Goal: Information Seeking & Learning: Learn about a topic

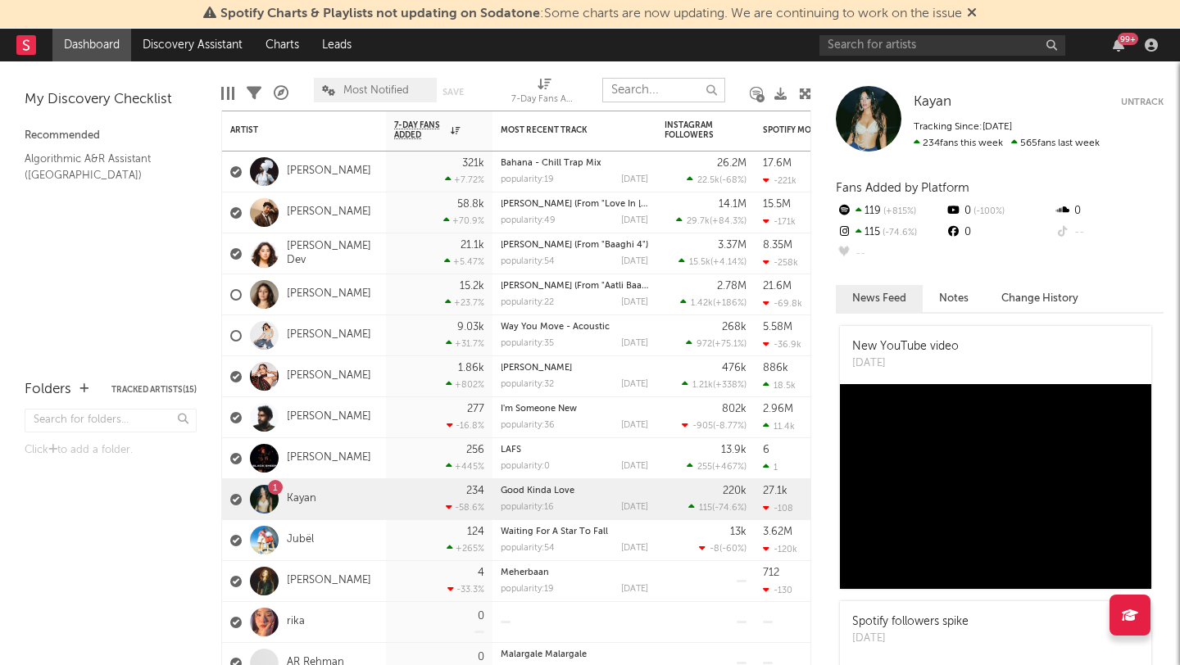
click at [619, 98] on input "text" at bounding box center [663, 90] width 123 height 25
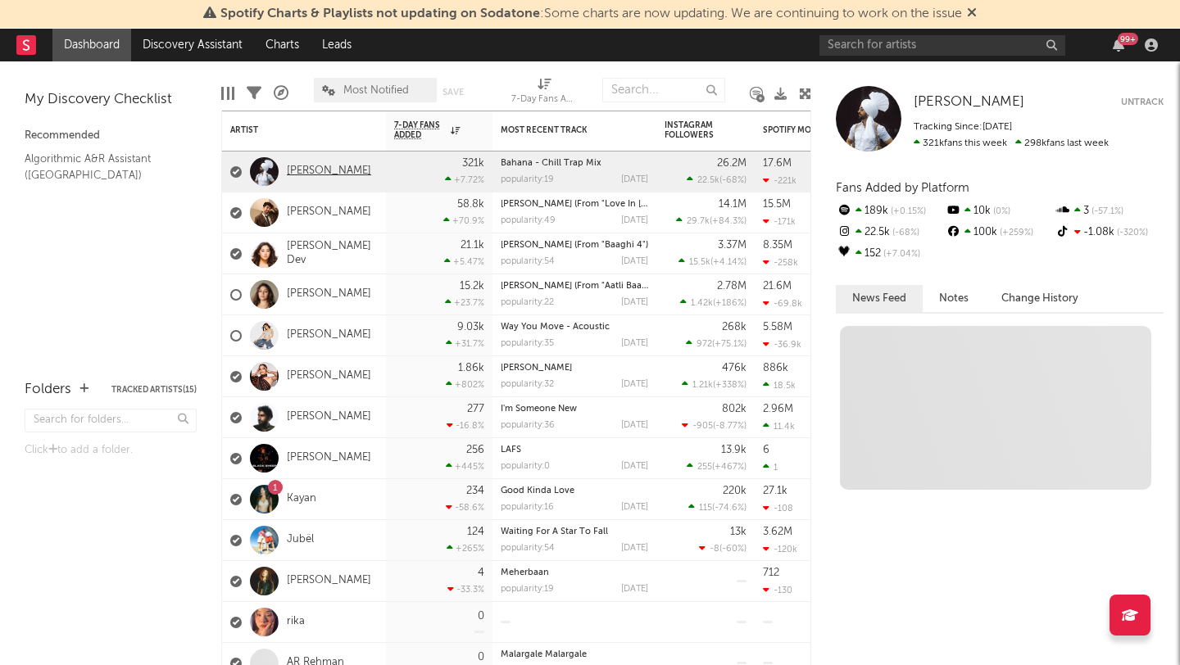
click at [325, 172] on link "Diljit Dosanjh" at bounding box center [329, 172] width 84 height 14
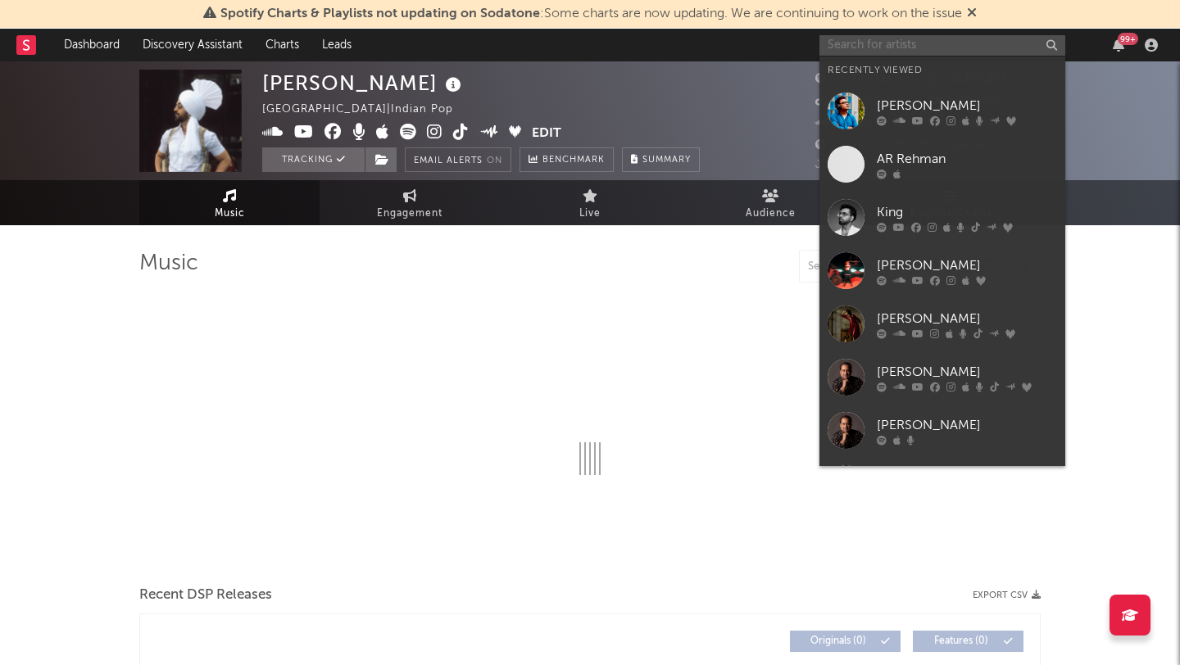
click at [855, 42] on input "text" at bounding box center [942, 45] width 246 height 20
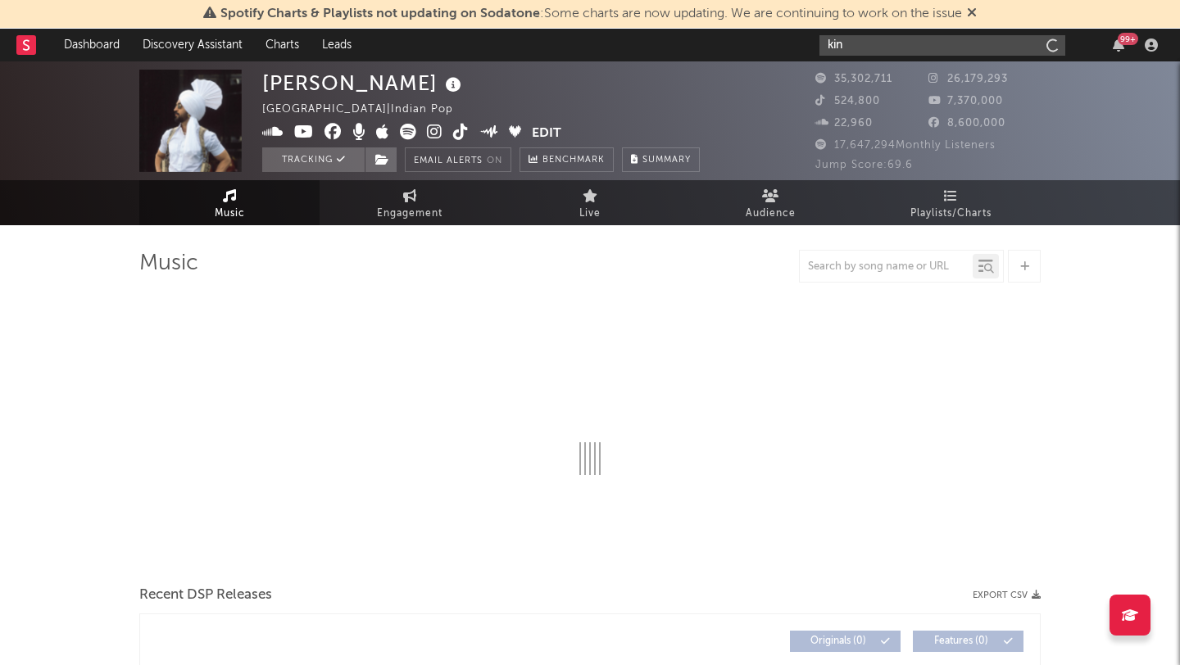
type input "king"
select select "6m"
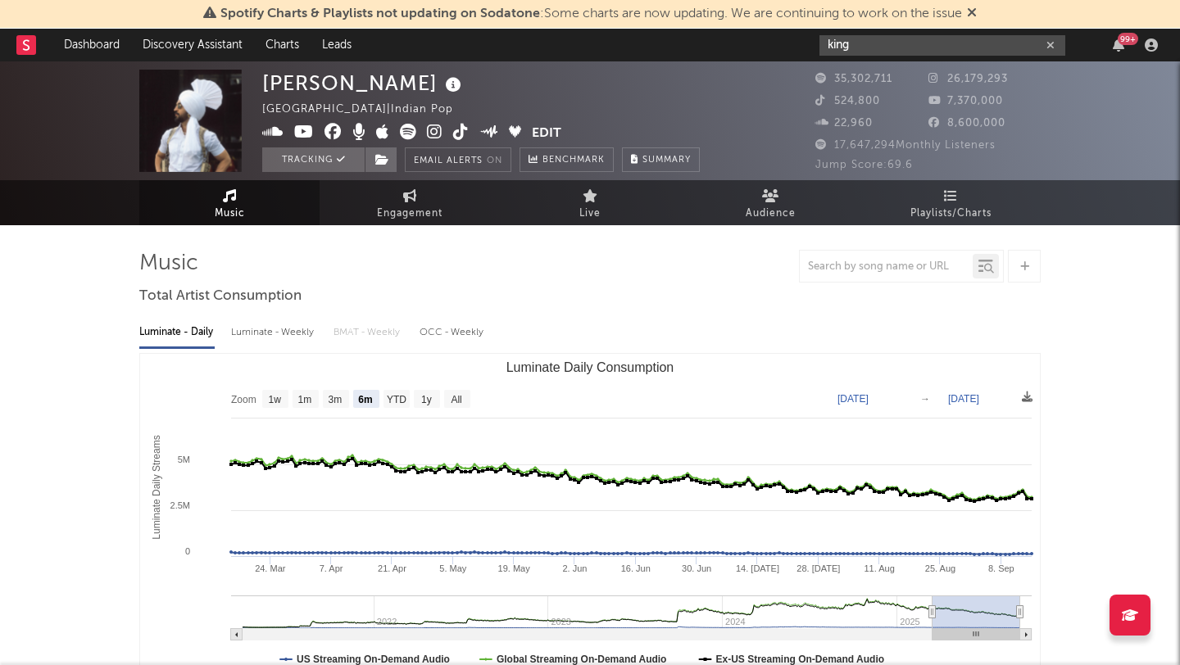
drag, startPoint x: 878, startPoint y: 53, endPoint x: 688, endPoint y: 55, distance: 190.1
click at [688, 55] on nav "Dashboard Discovery Assistant Charts Leads king 99 +" at bounding box center [590, 45] width 1180 height 33
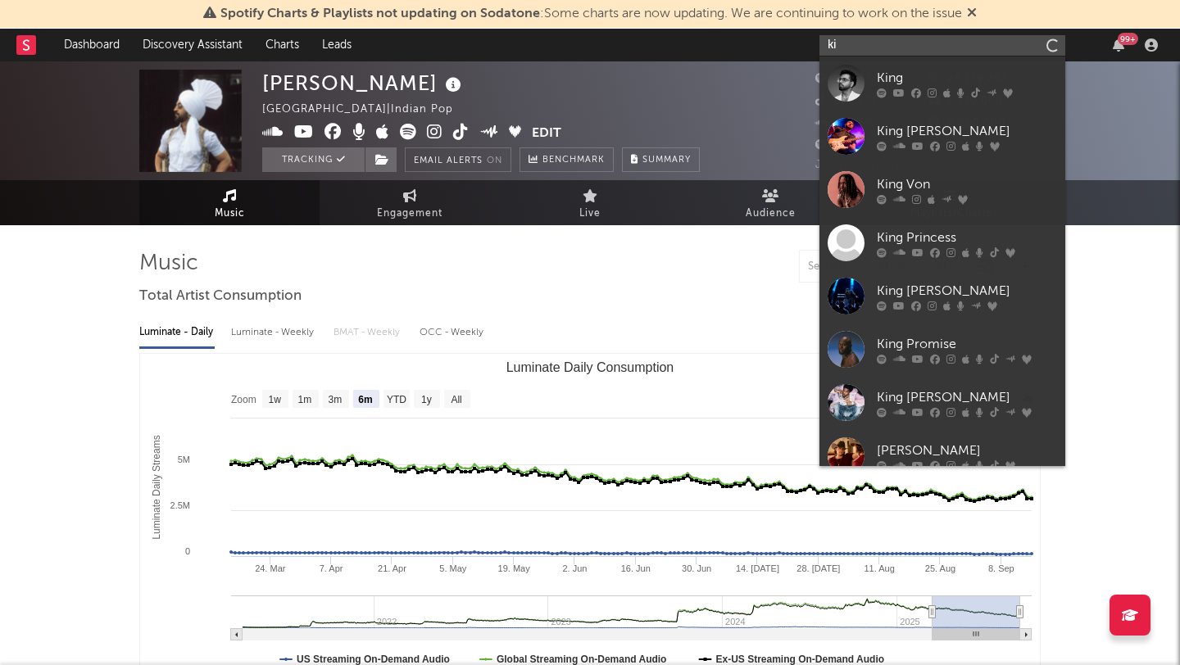
type input "k"
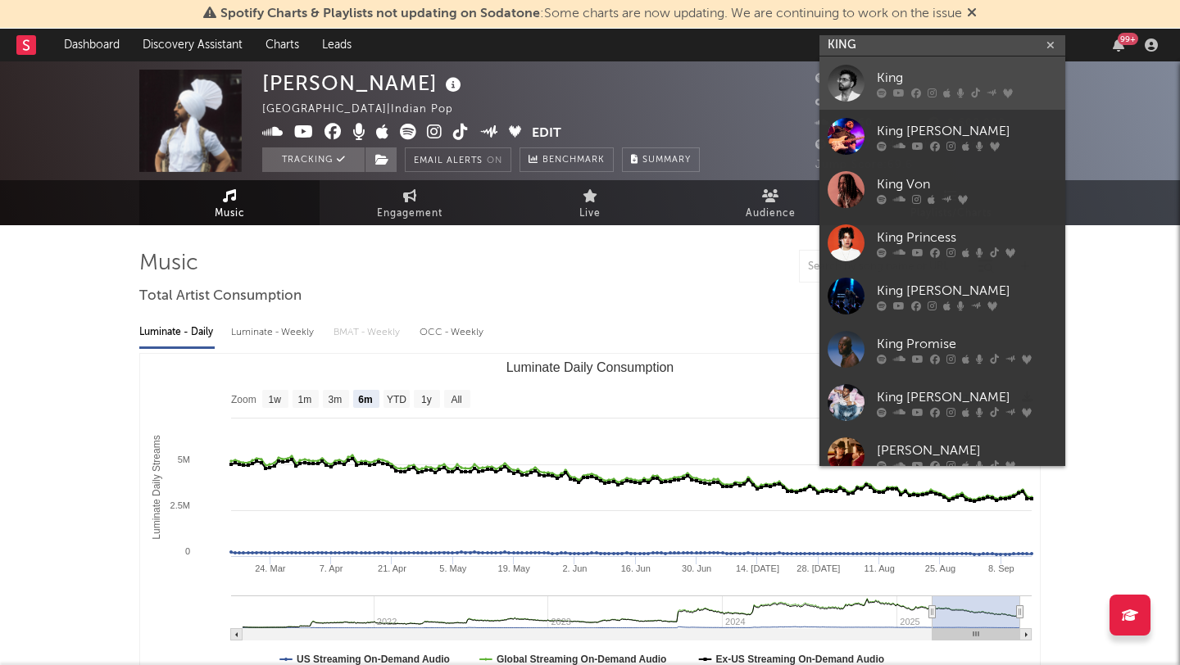
type input "KING"
click at [849, 75] on div at bounding box center [845, 83] width 37 height 37
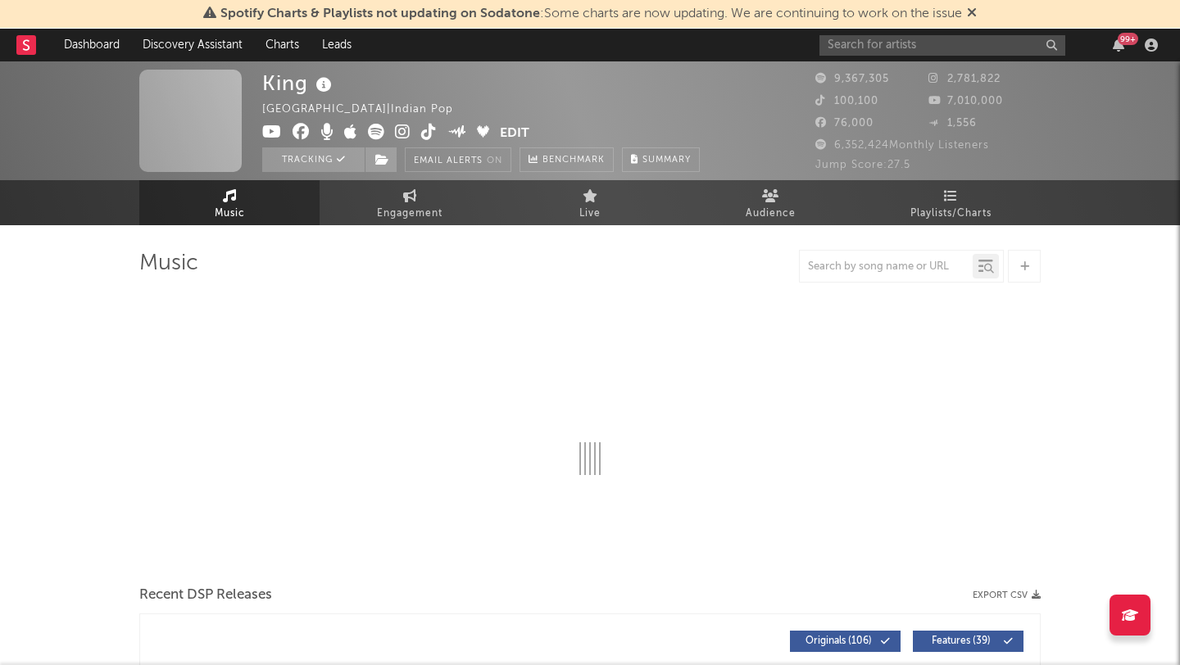
select select "6m"
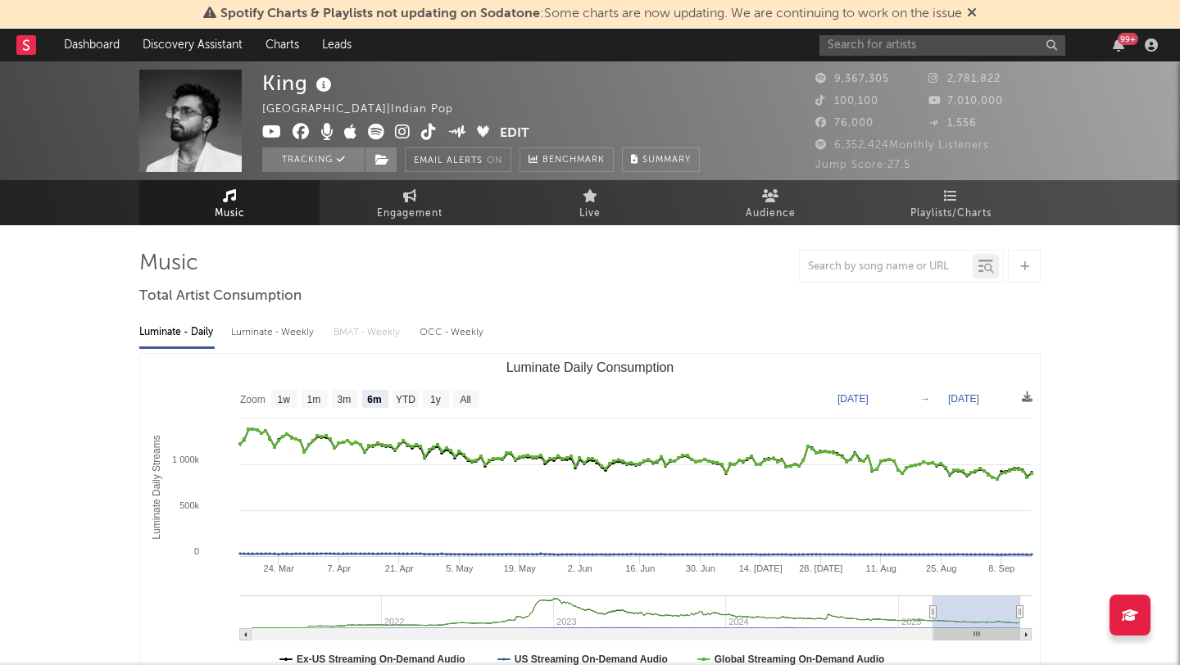
click at [250, 211] on link "Music" at bounding box center [229, 202] width 180 height 45
click at [232, 205] on span "Music" at bounding box center [230, 214] width 30 height 20
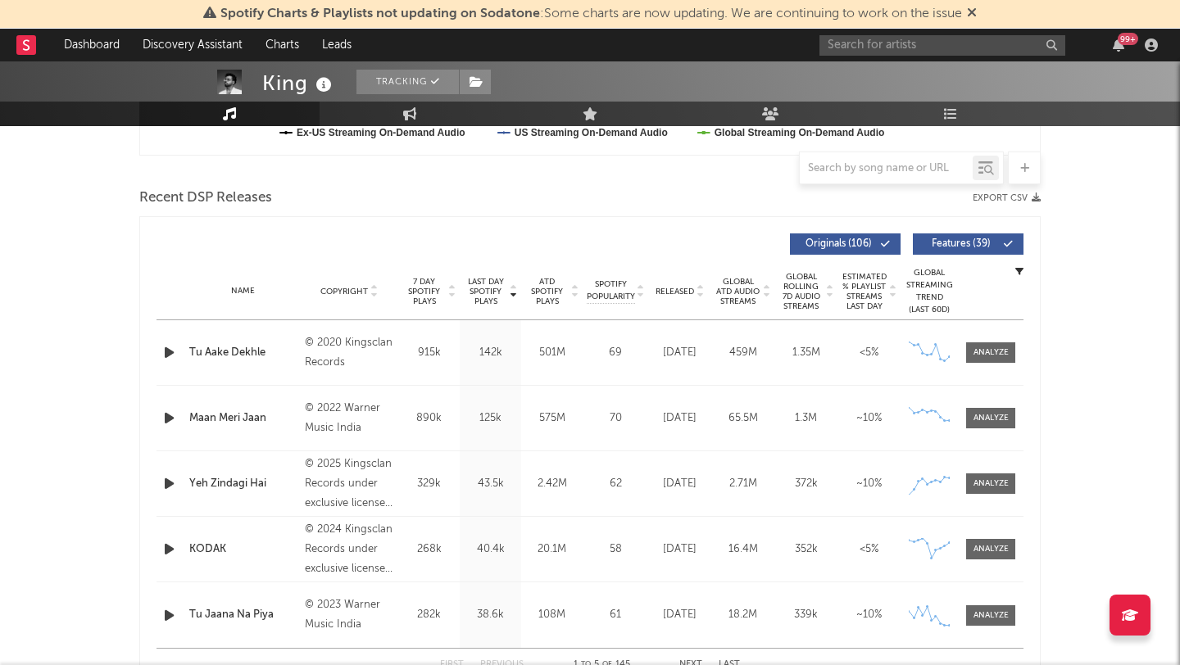
scroll to position [628, 0]
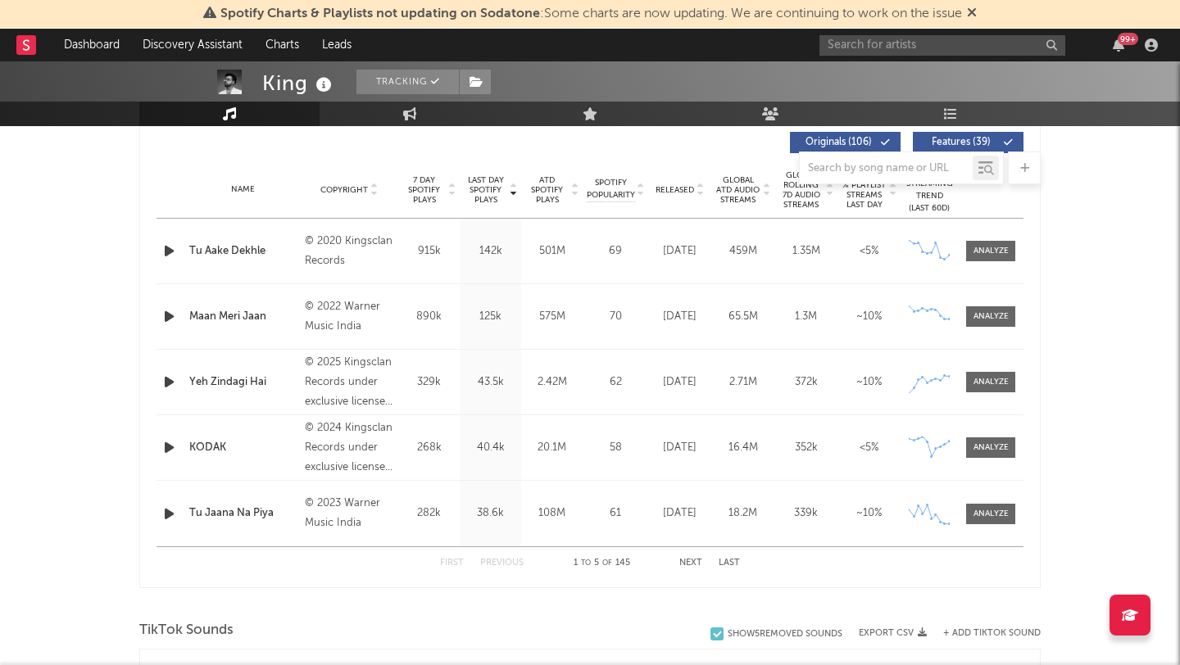
click at [429, 188] on span "7 Day Spotify Plays" at bounding box center [423, 189] width 43 height 29
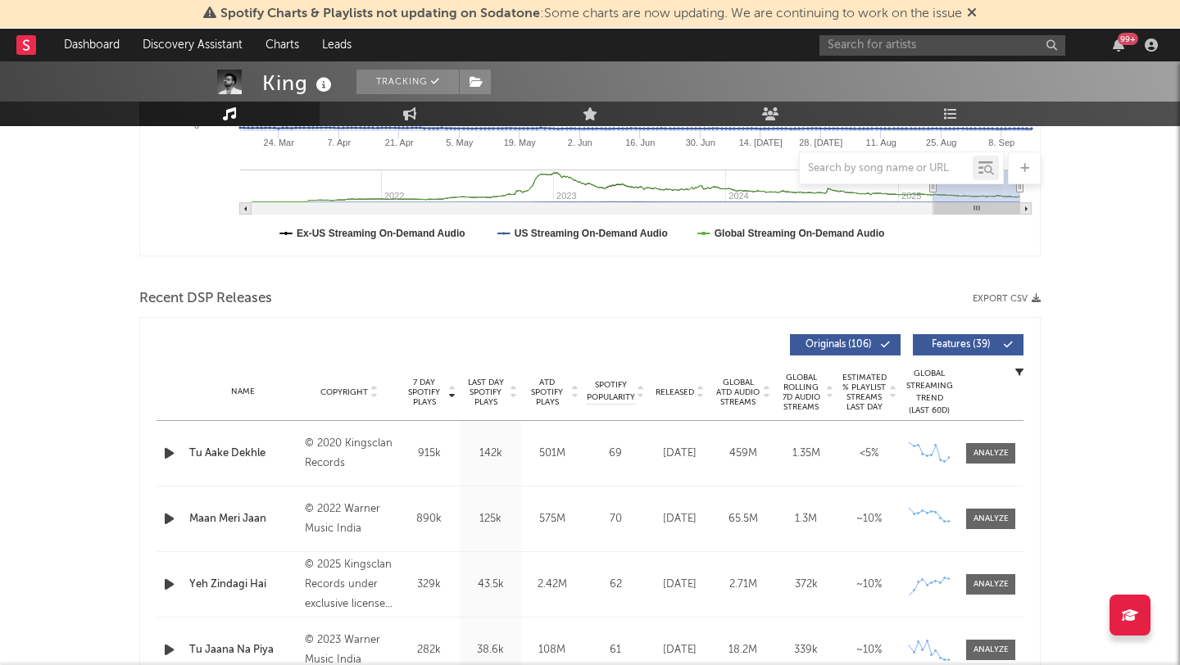
scroll to position [427, 0]
